Goal: Task Accomplishment & Management: Manage account settings

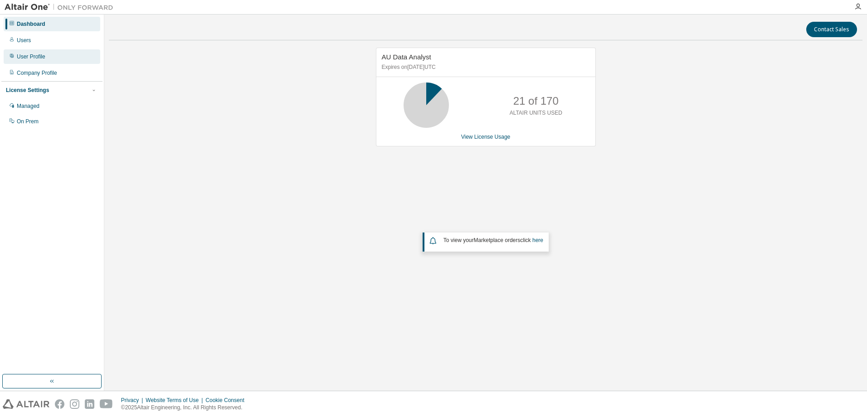
click at [34, 56] on div "User Profile" at bounding box center [31, 56] width 29 height 7
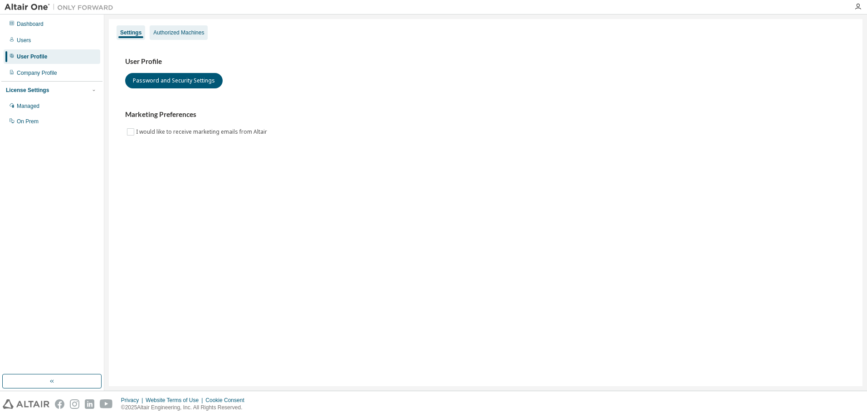
click at [171, 33] on div "Authorized Machines" at bounding box center [178, 32] width 51 height 7
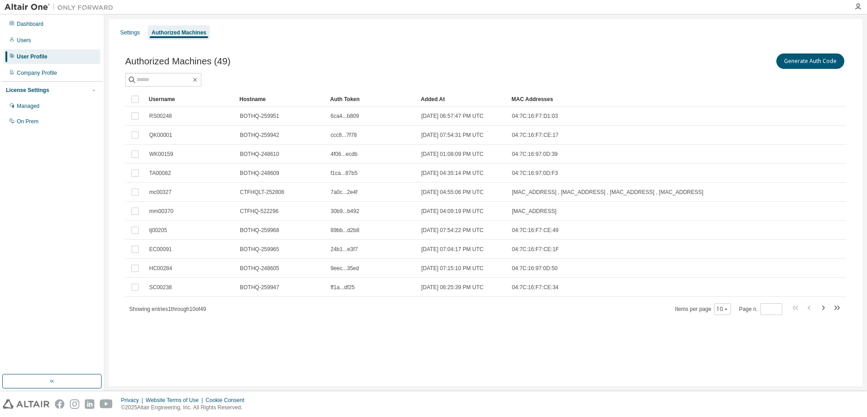
click at [159, 97] on div "Username" at bounding box center [190, 99] width 83 height 15
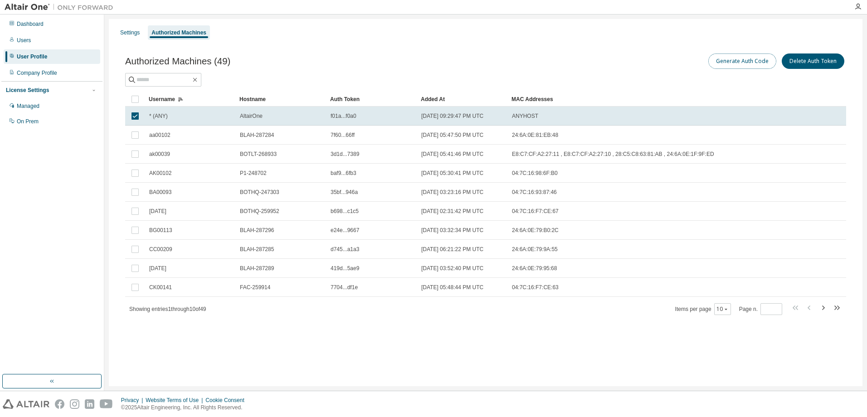
click at [746, 59] on button "Generate Auth Code" at bounding box center [742, 61] width 68 height 15
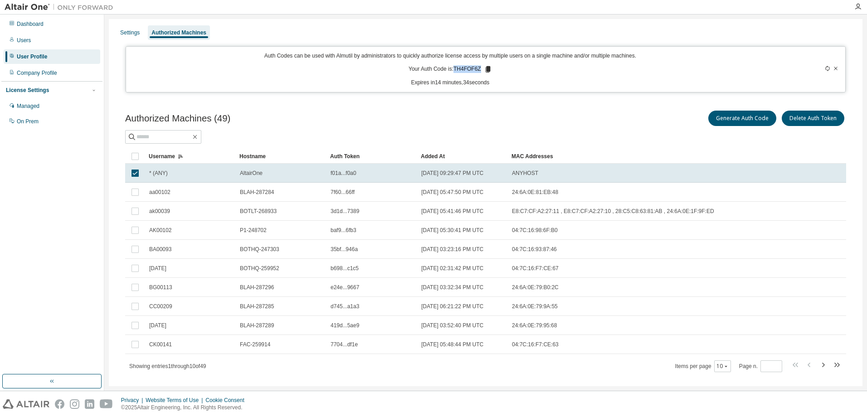
drag, startPoint x: 454, startPoint y: 68, endPoint x: 480, endPoint y: 68, distance: 26.3
click at [480, 68] on p "Your Auth Code is: TH4FOF6Z" at bounding box center [450, 69] width 83 height 8
drag, startPoint x: 480, startPoint y: 68, endPoint x: 469, endPoint y: 67, distance: 11.4
copy p "TH4FOF6Z"
click at [171, 135] on input "text" at bounding box center [164, 136] width 54 height 9
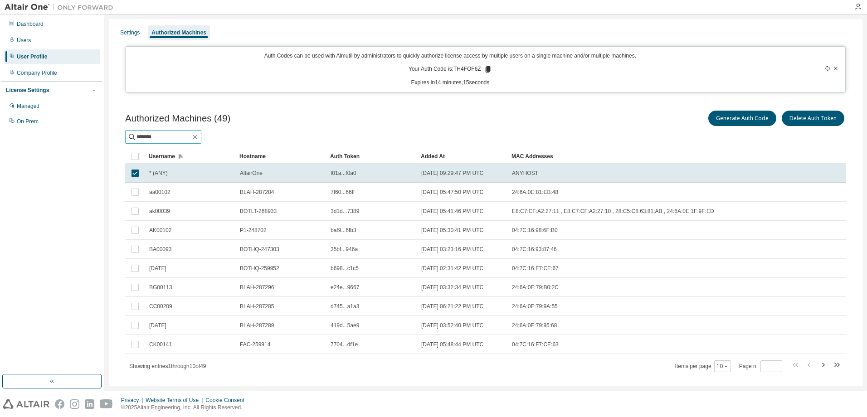
type input "*******"
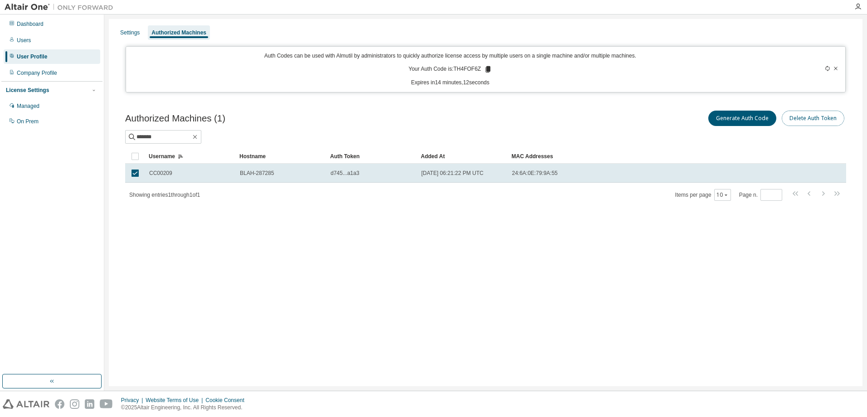
click at [806, 120] on button "Delete Auth Token" at bounding box center [813, 118] width 63 height 15
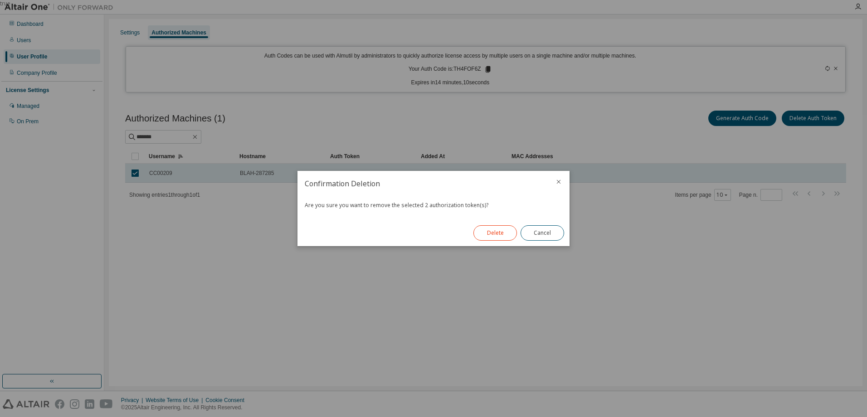
click at [497, 231] on button "Delete" at bounding box center [495, 232] width 44 height 15
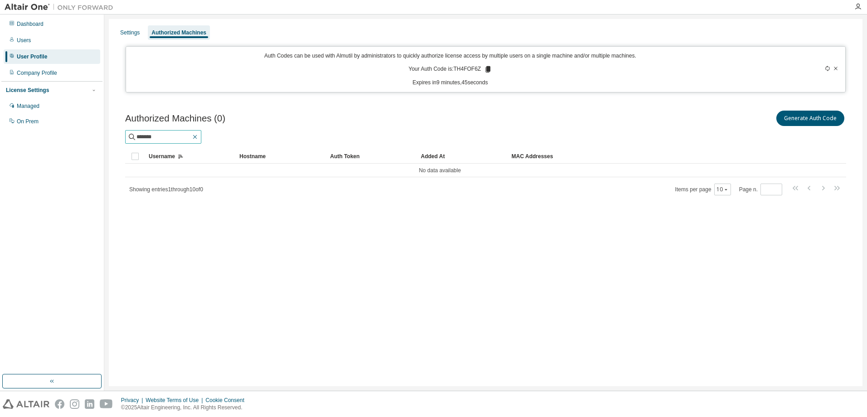
click at [199, 137] on icon "button" at bounding box center [194, 136] width 7 height 7
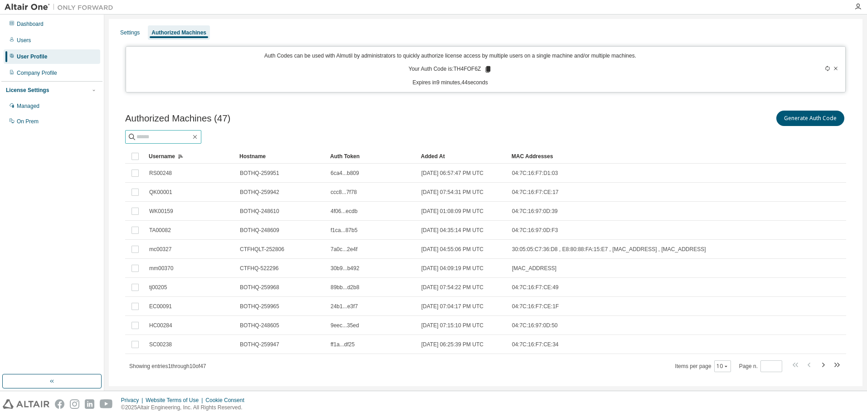
click at [191, 140] on input "text" at bounding box center [164, 136] width 54 height 9
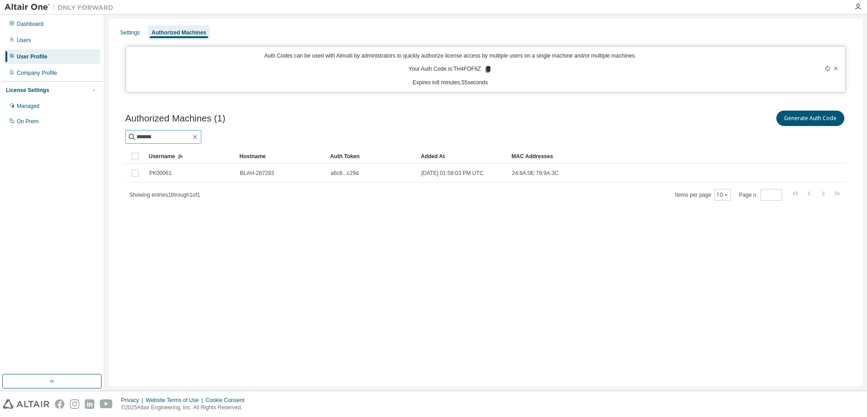
drag, startPoint x: 166, startPoint y: 138, endPoint x: 85, endPoint y: 138, distance: 80.7
click at [85, 138] on div "Dashboard Users User Profile Company Profile License Settings Managed On Prem S…" at bounding box center [433, 203] width 867 height 376
type input "*******"
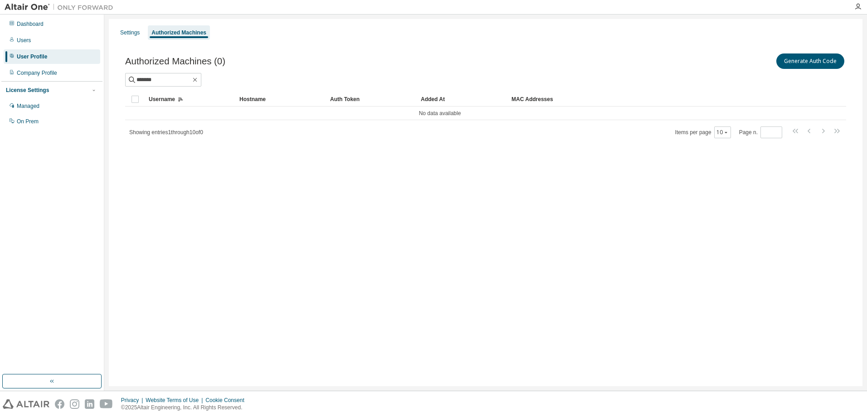
click at [727, 197] on div "Settings Authorized Machines Authorized Machines (0) Generate Auth Code *******…" at bounding box center [486, 202] width 754 height 367
click at [859, 7] on icon "button" at bounding box center [857, 6] width 7 height 7
